Goal: Information Seeking & Learning: Understand process/instructions

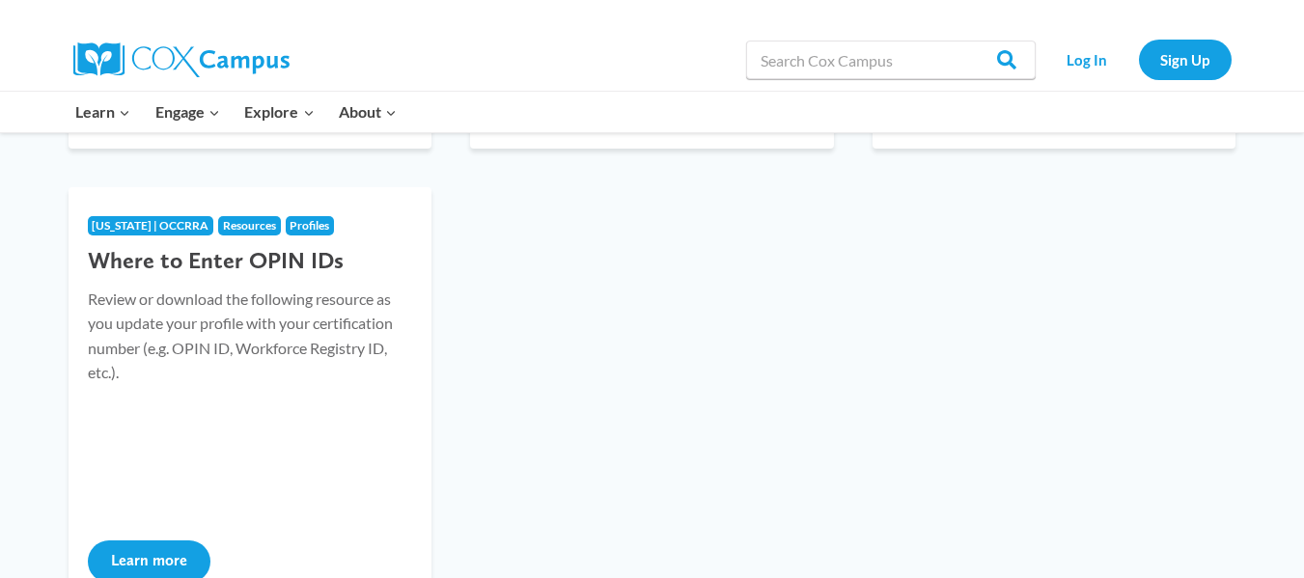
scroll to position [177, 0]
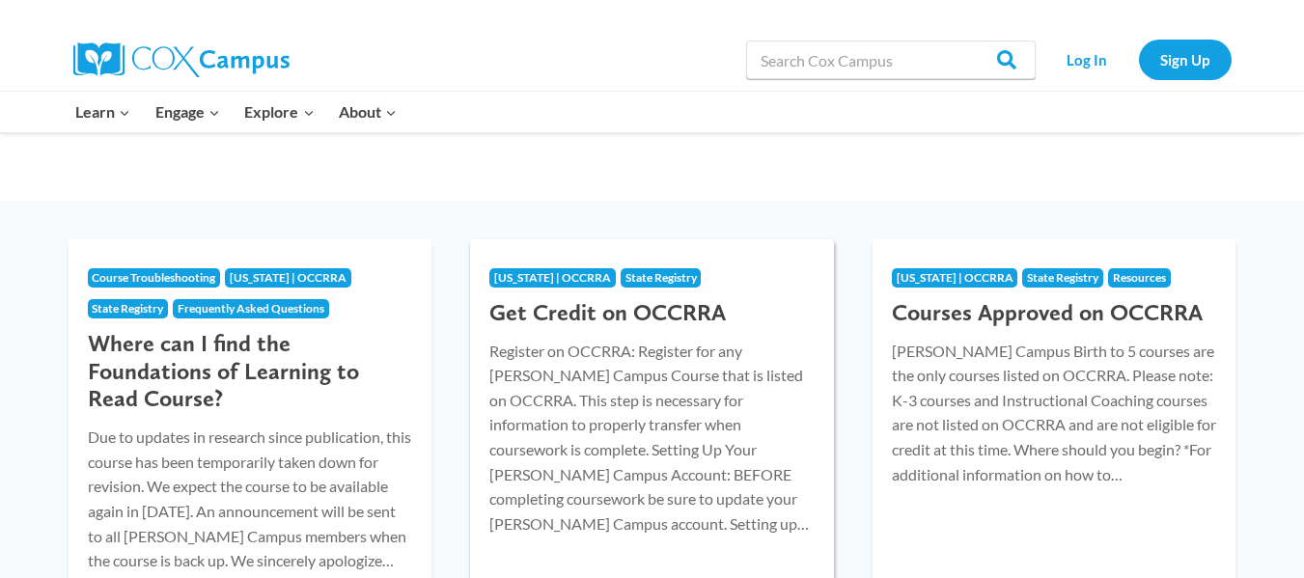
click at [544, 280] on span "[US_STATE] | OCCRRA" at bounding box center [552, 277] width 117 height 14
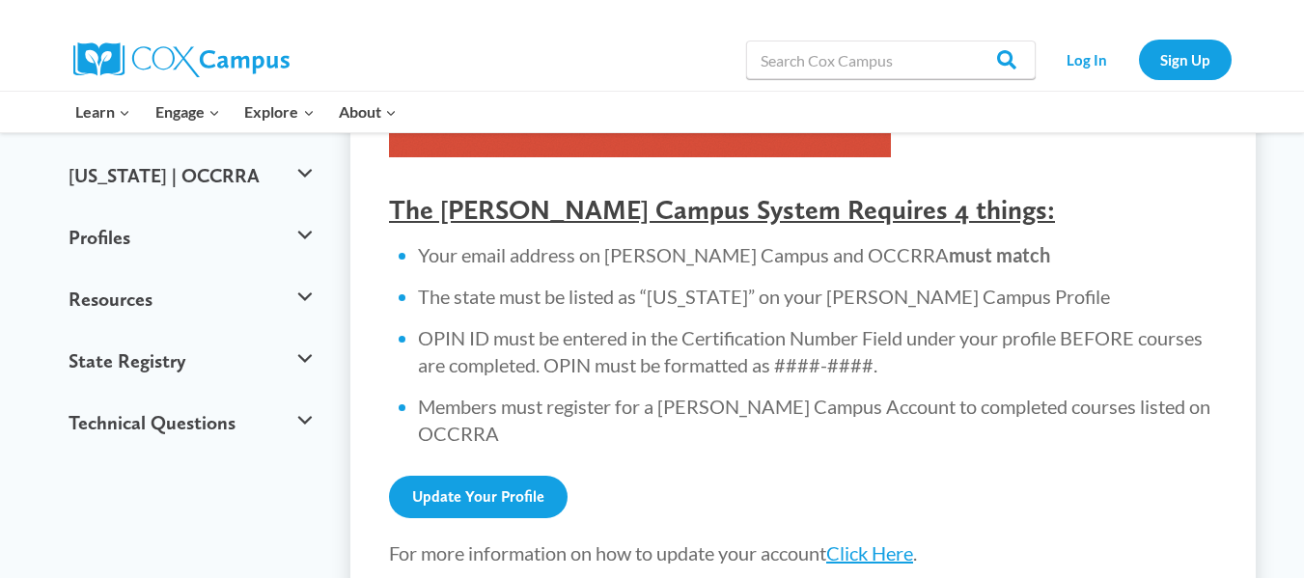
scroll to position [721, 0]
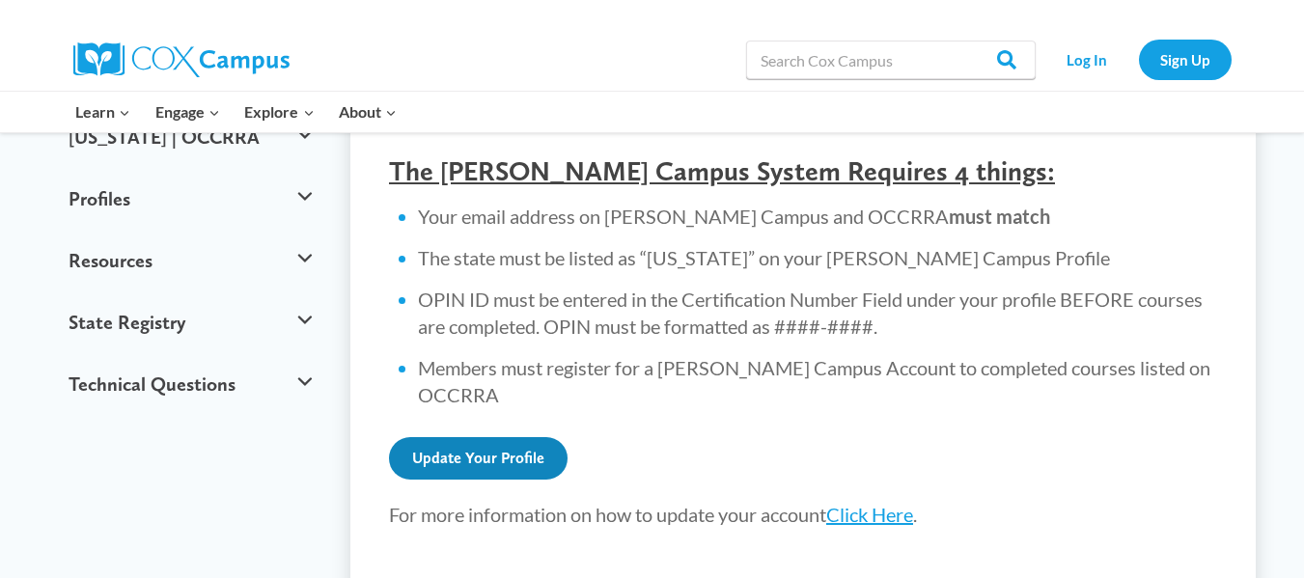
click at [519, 437] on link "Update Your Profile" at bounding box center [478, 458] width 179 height 42
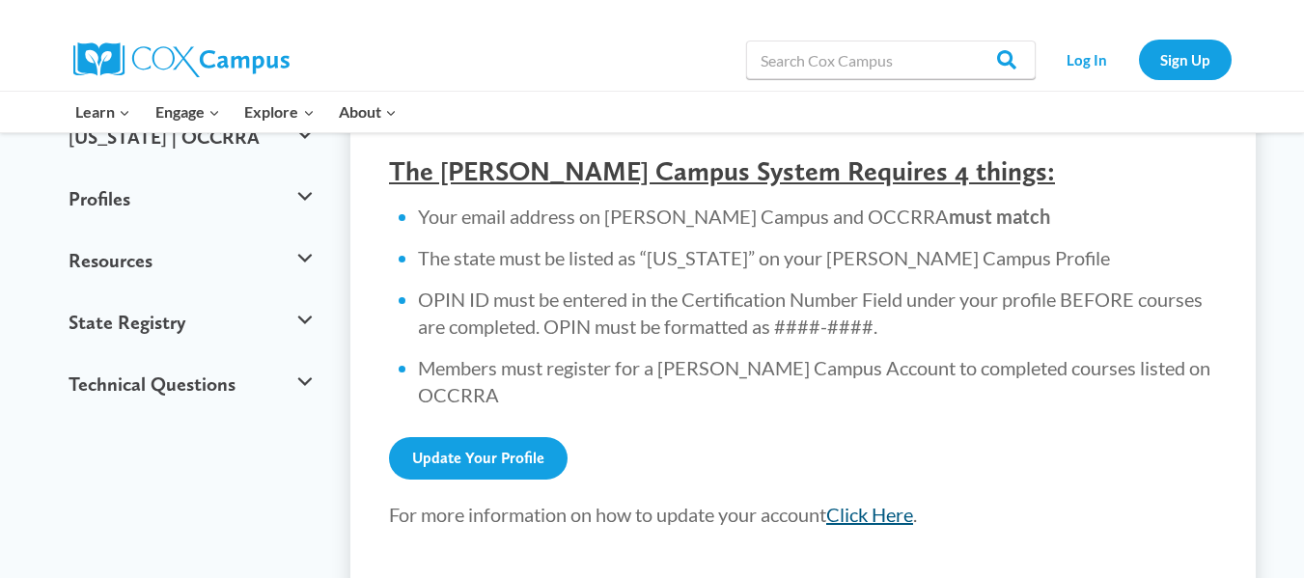
click at [889, 503] on link "Click Here" at bounding box center [869, 514] width 87 height 23
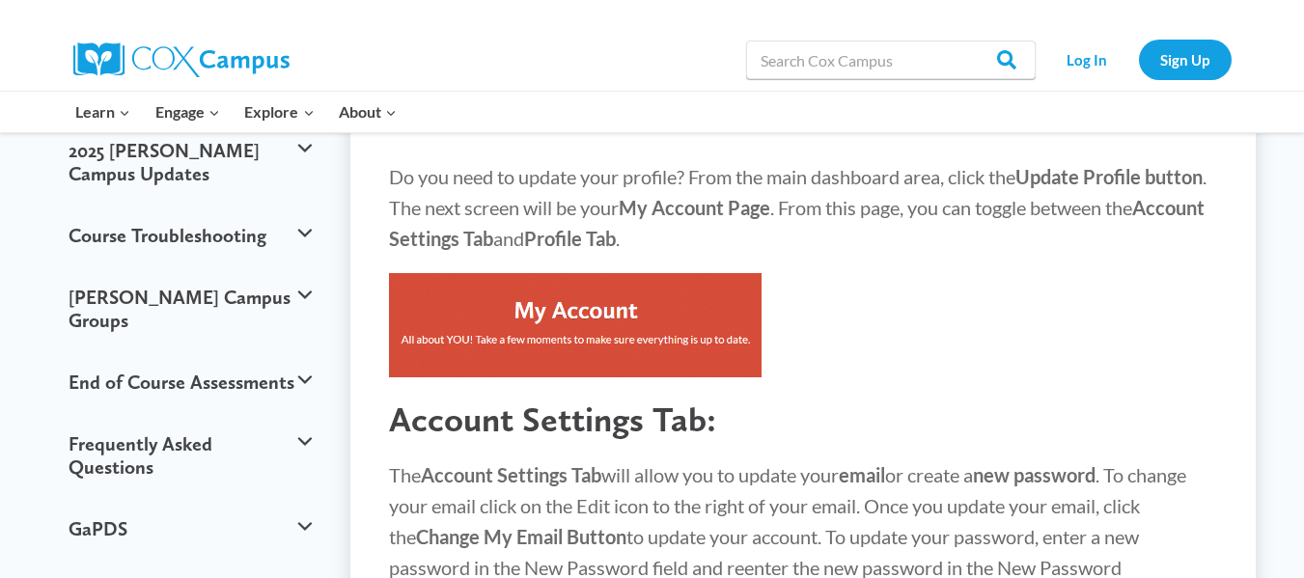
scroll to position [102, 0]
